Goal: Information Seeking & Learning: Learn about a topic

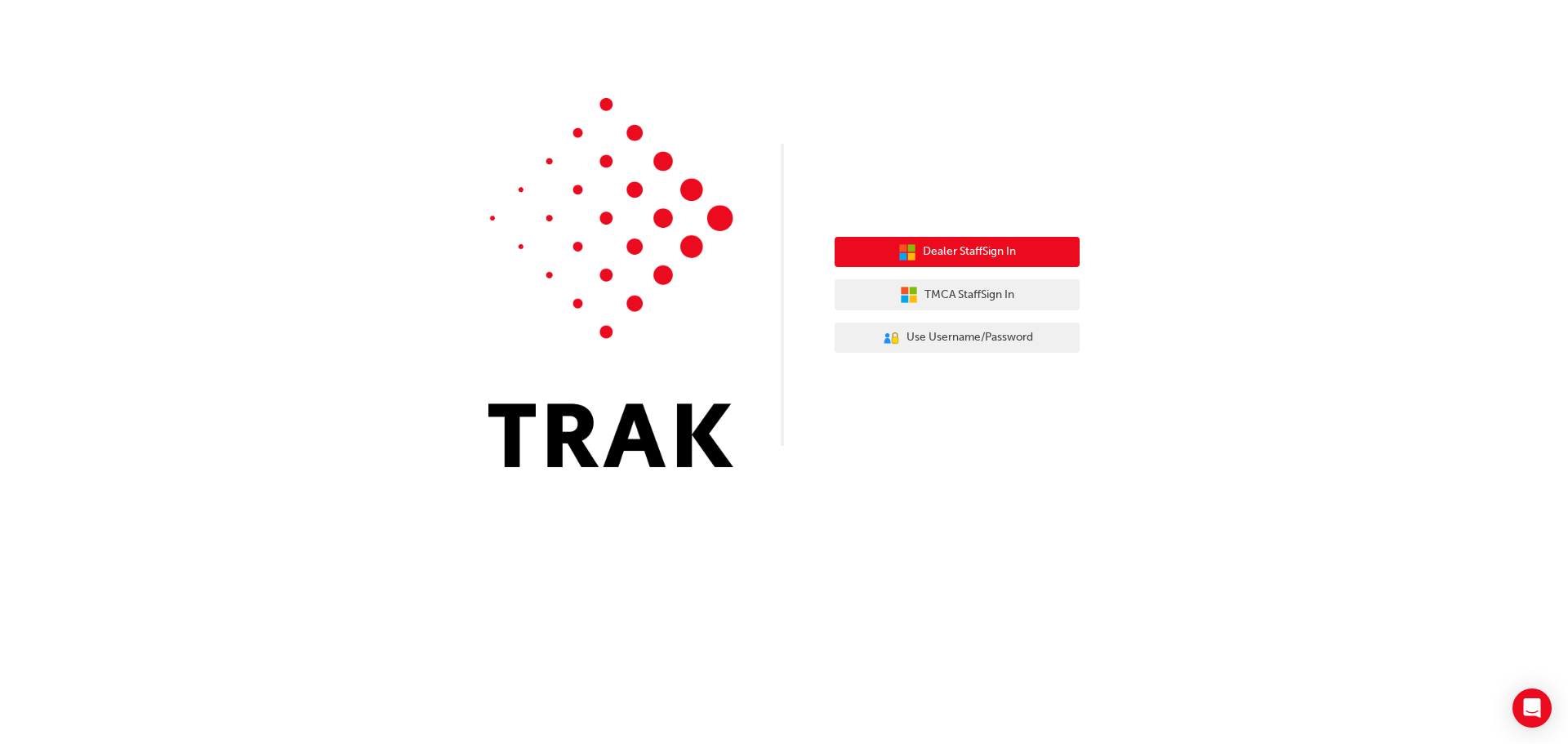
click at [937, 257] on span "Dealer Staff Sign In" at bounding box center [970, 252] width 93 height 18
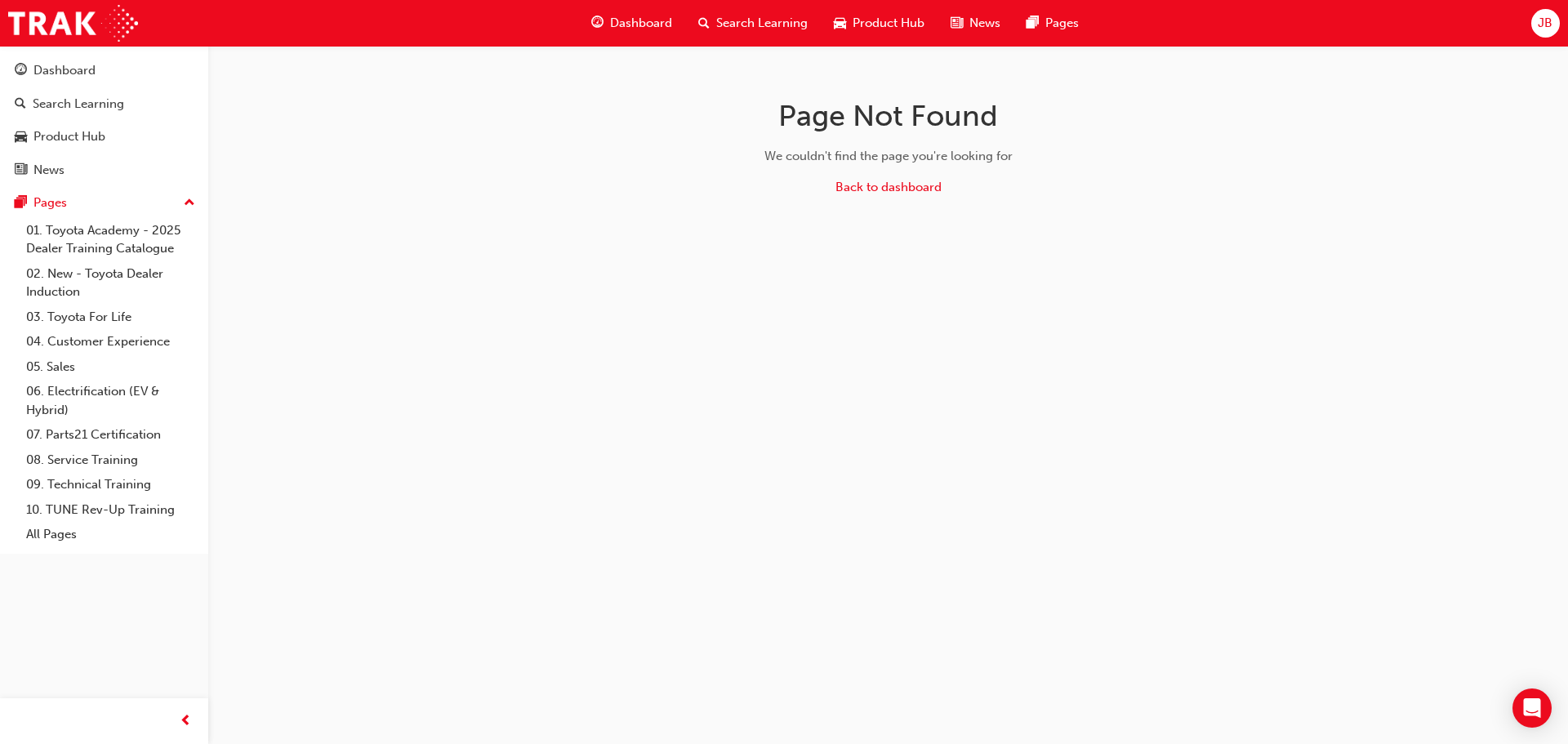
click at [763, 17] on span "Search Learning" at bounding box center [762, 23] width 92 height 18
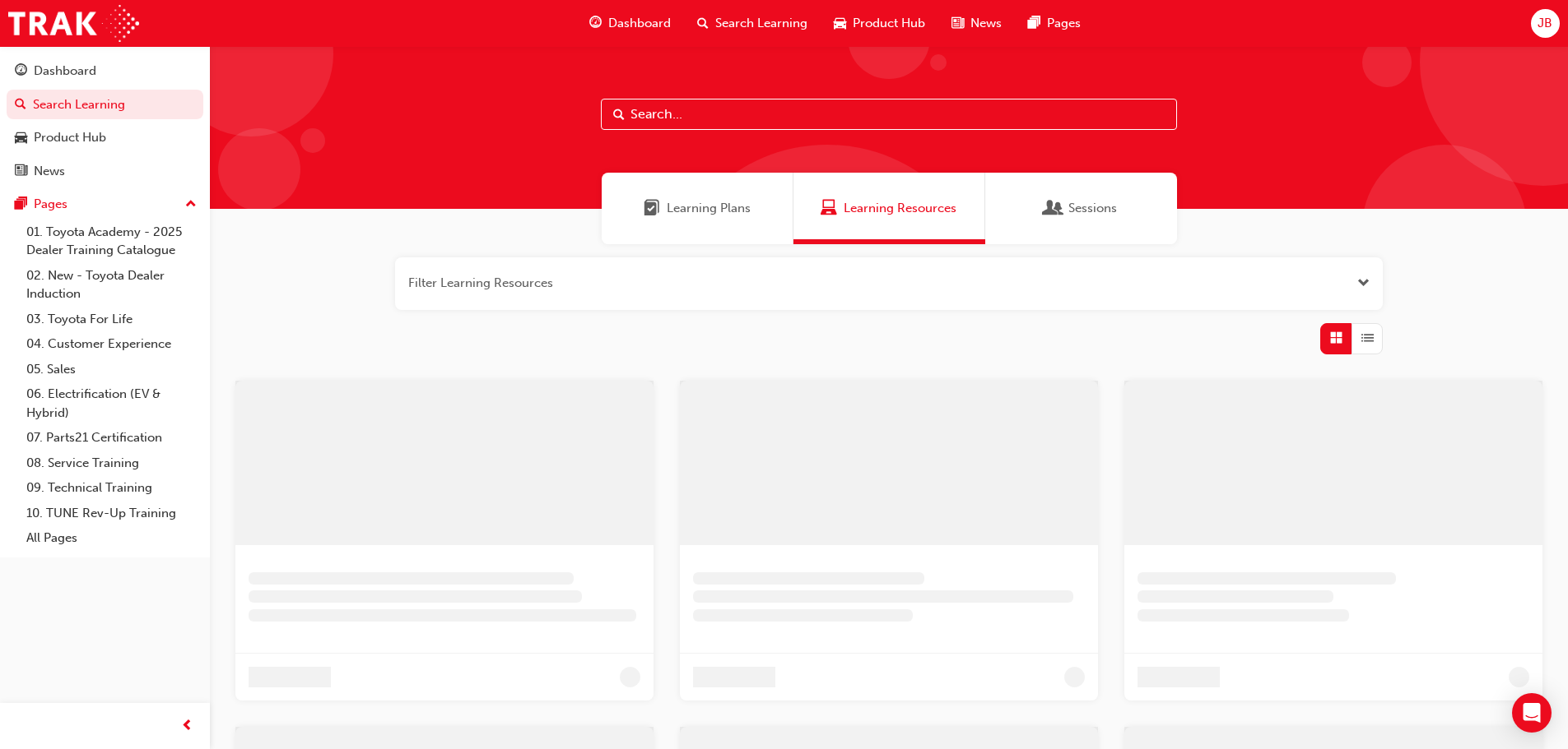
click at [761, 123] on input "text" at bounding box center [889, 113] width 576 height 31
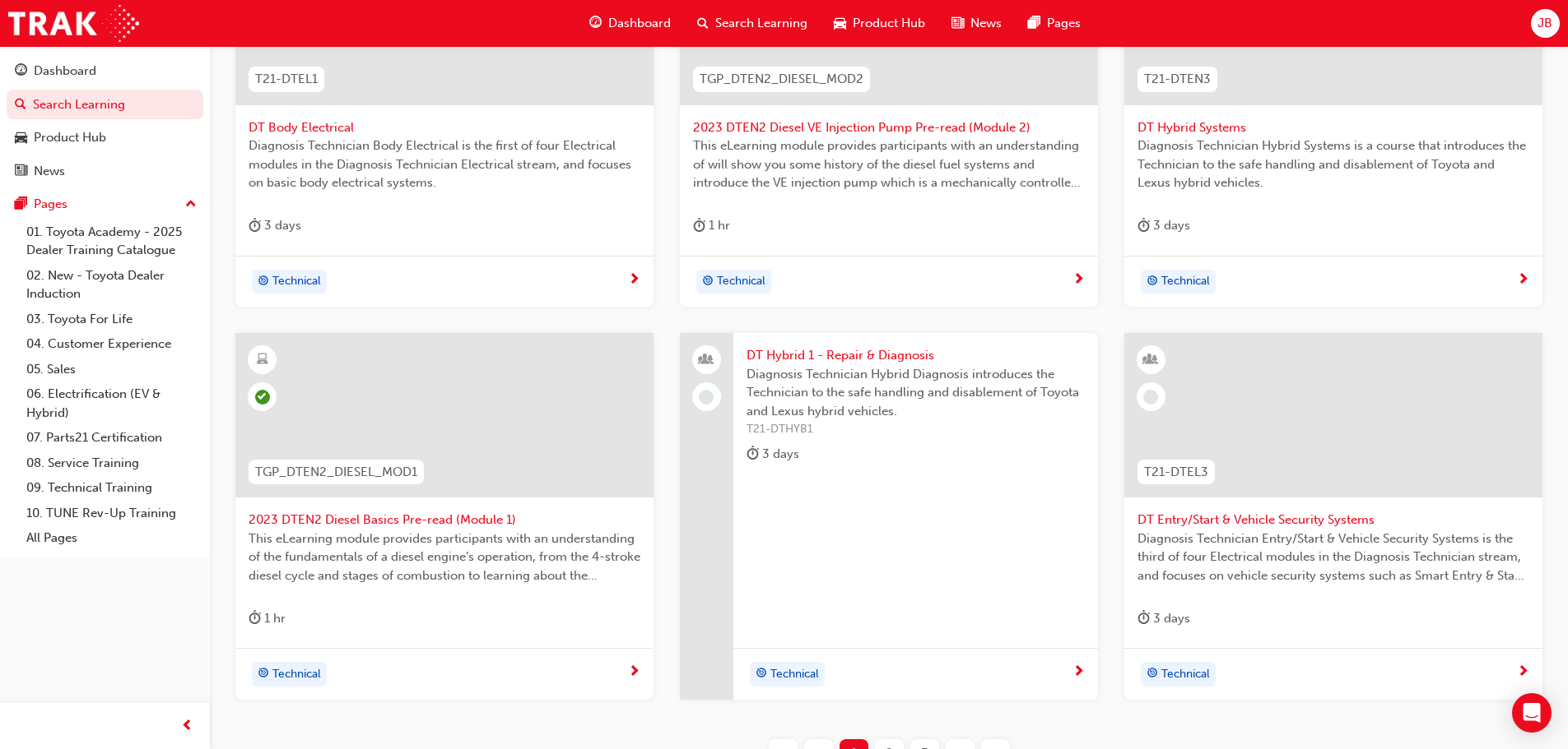
scroll to position [592, 0]
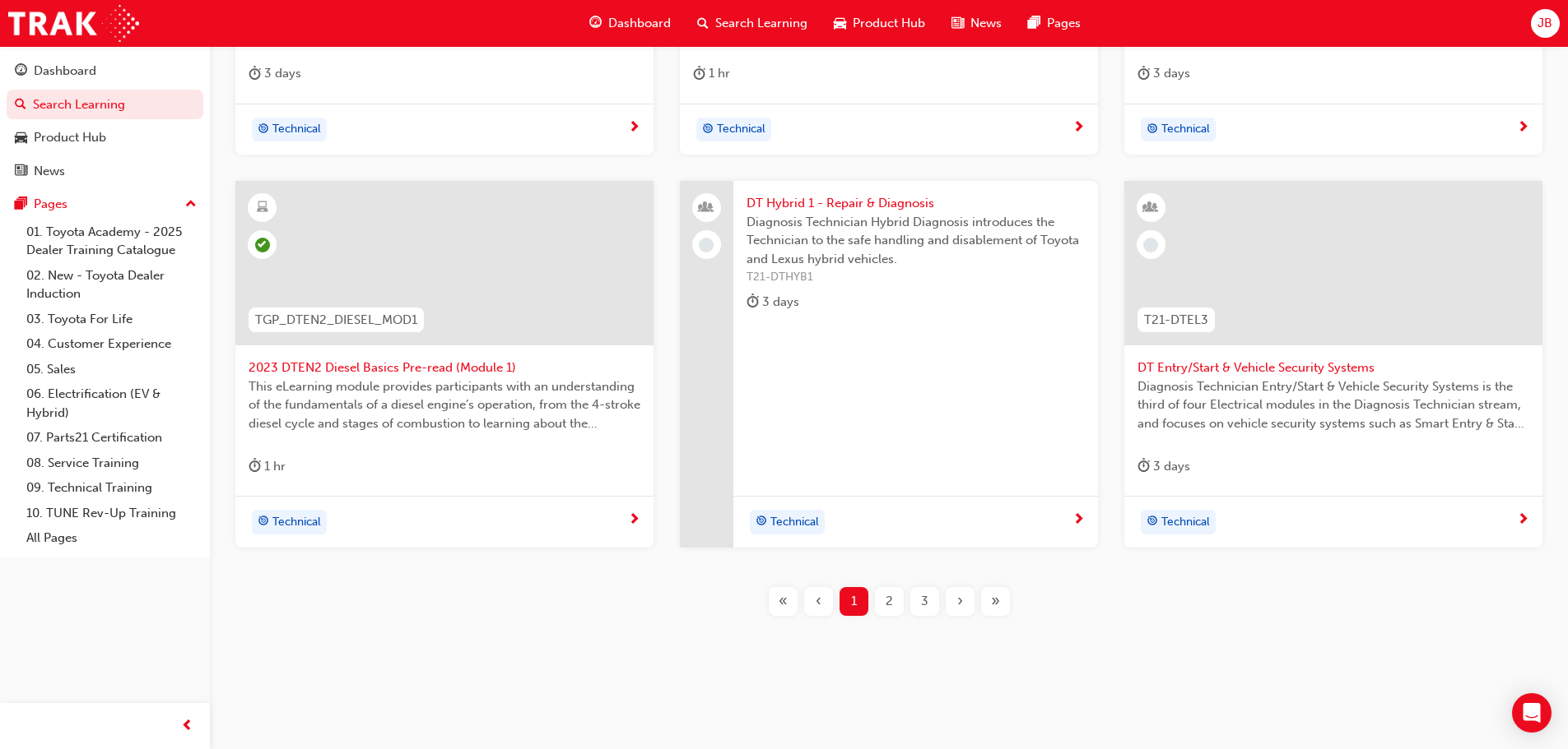
type input "dt"
click at [891, 606] on span "2" at bounding box center [890, 601] width 7 height 19
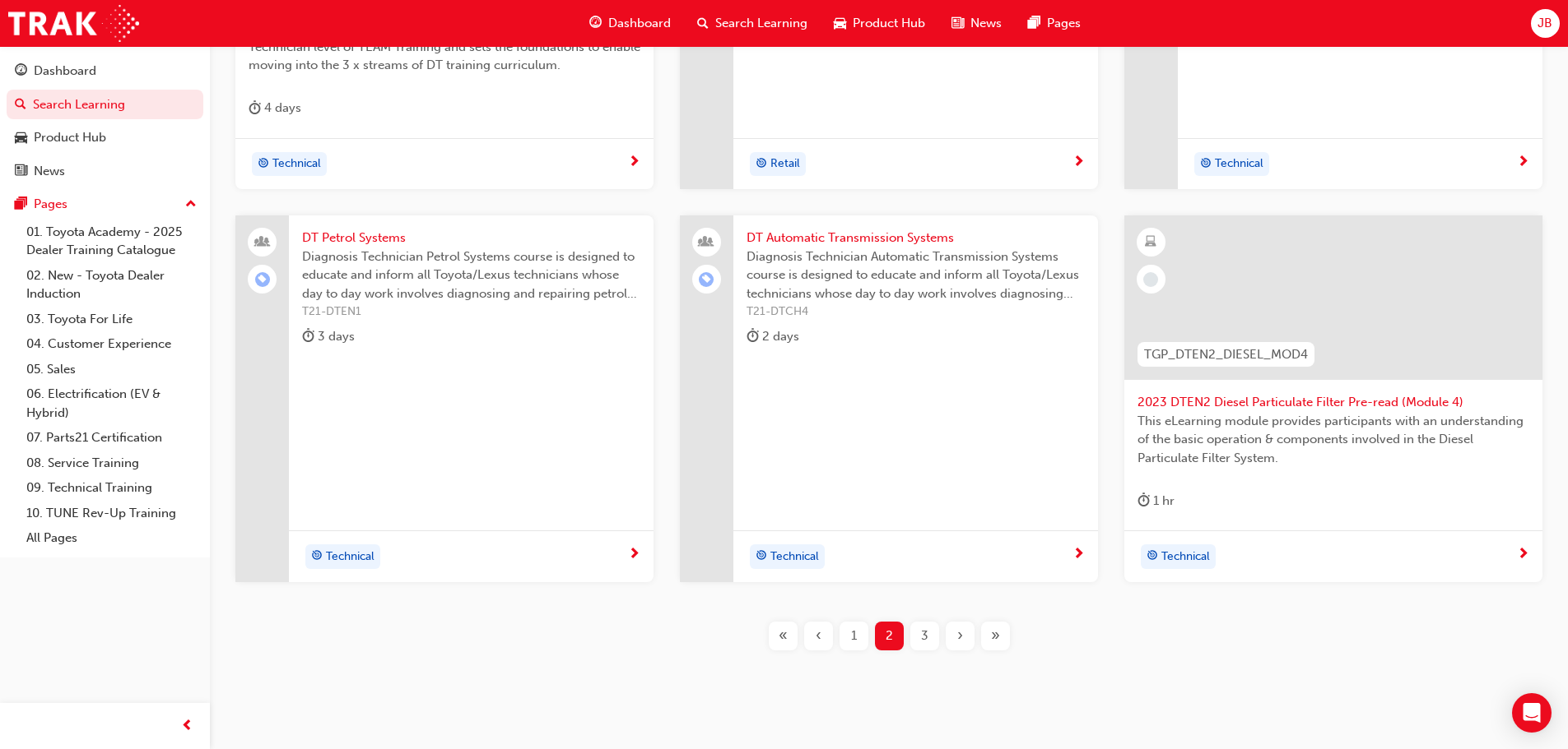
scroll to position [592, 0]
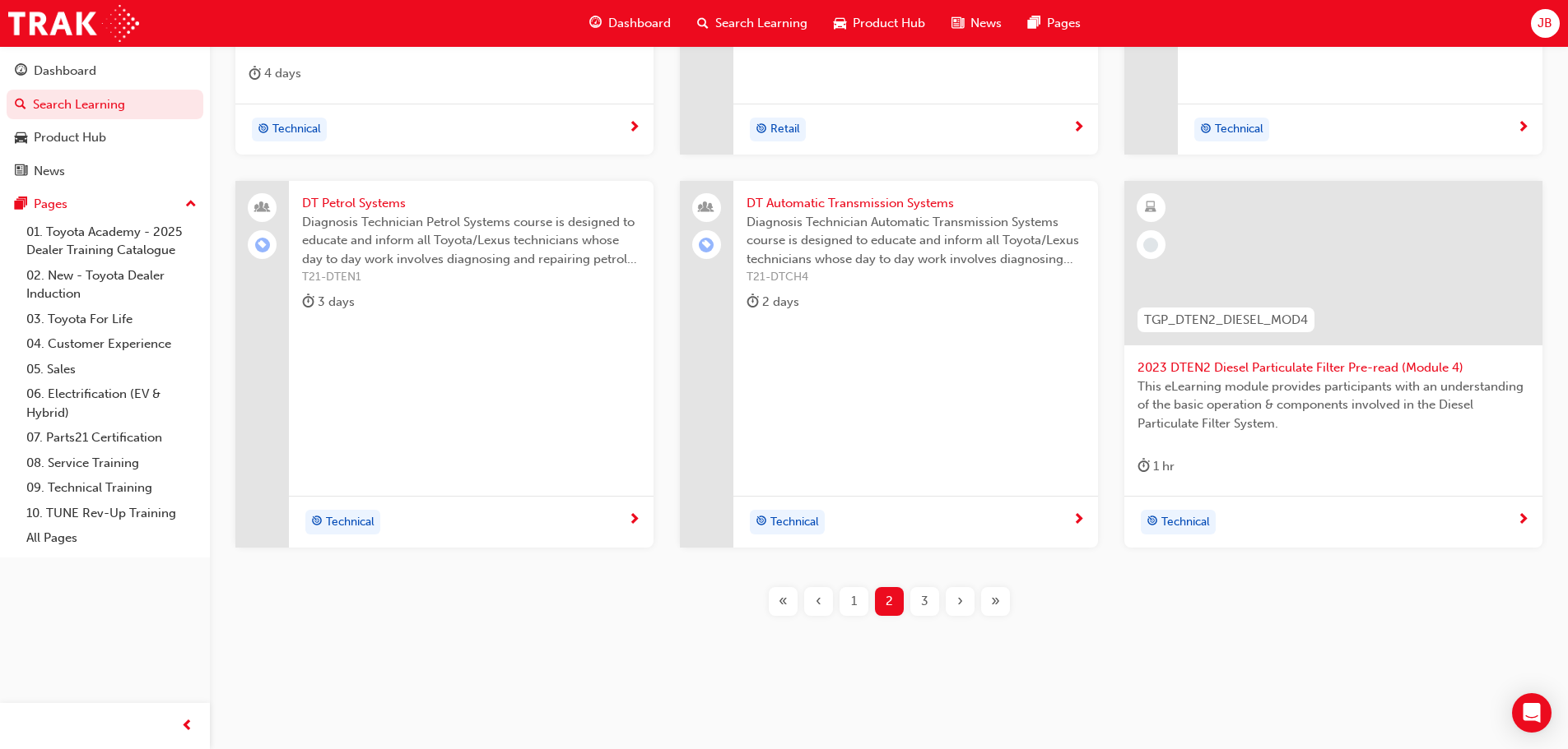
click at [927, 602] on span "3" at bounding box center [924, 601] width 7 height 19
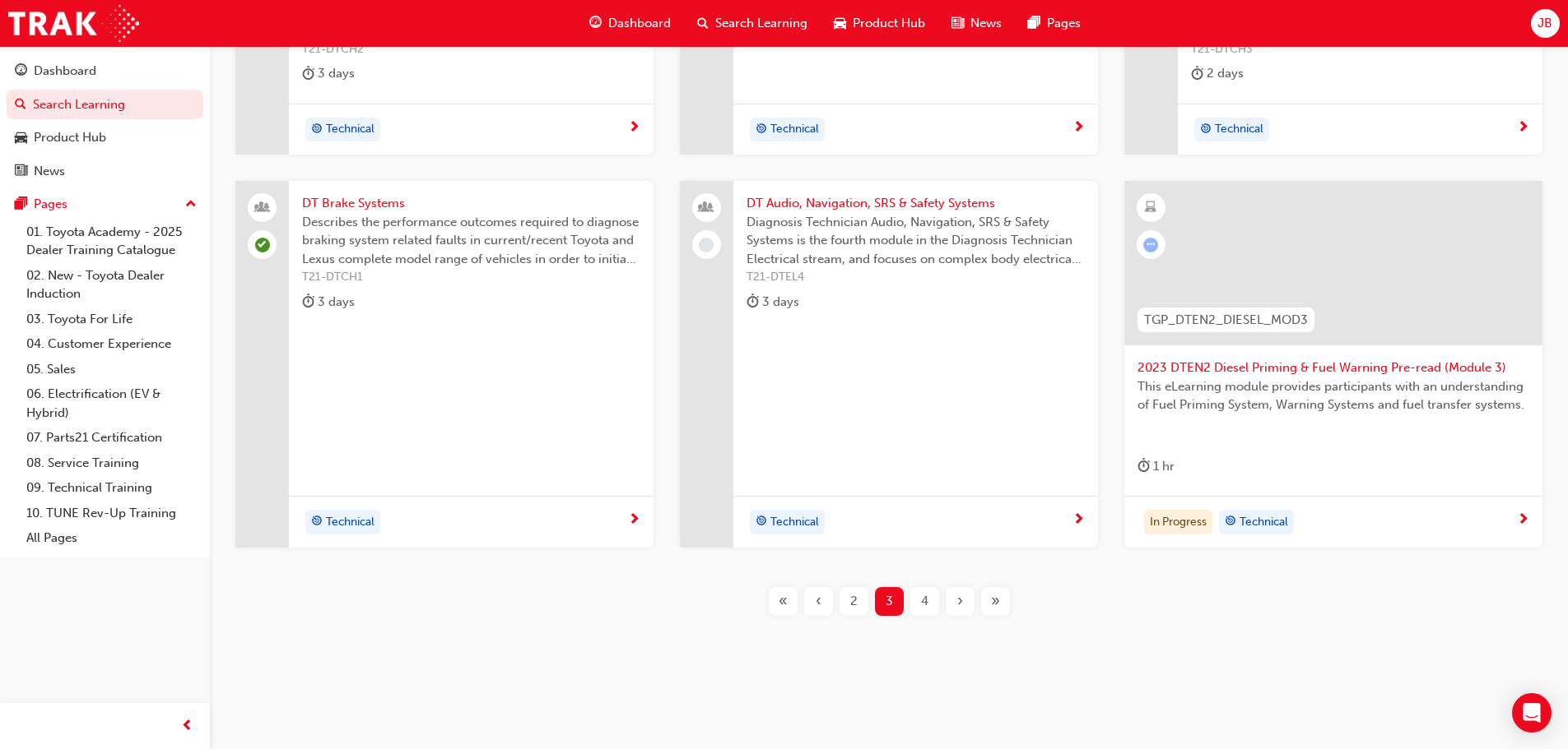
click at [1211, 366] on span "2023 DTEN2 Diesel Priming & Fuel Warning Pre-read (Module 3)" at bounding box center [1334, 368] width 392 height 19
